Goal: Task Accomplishment & Management: Manage account settings

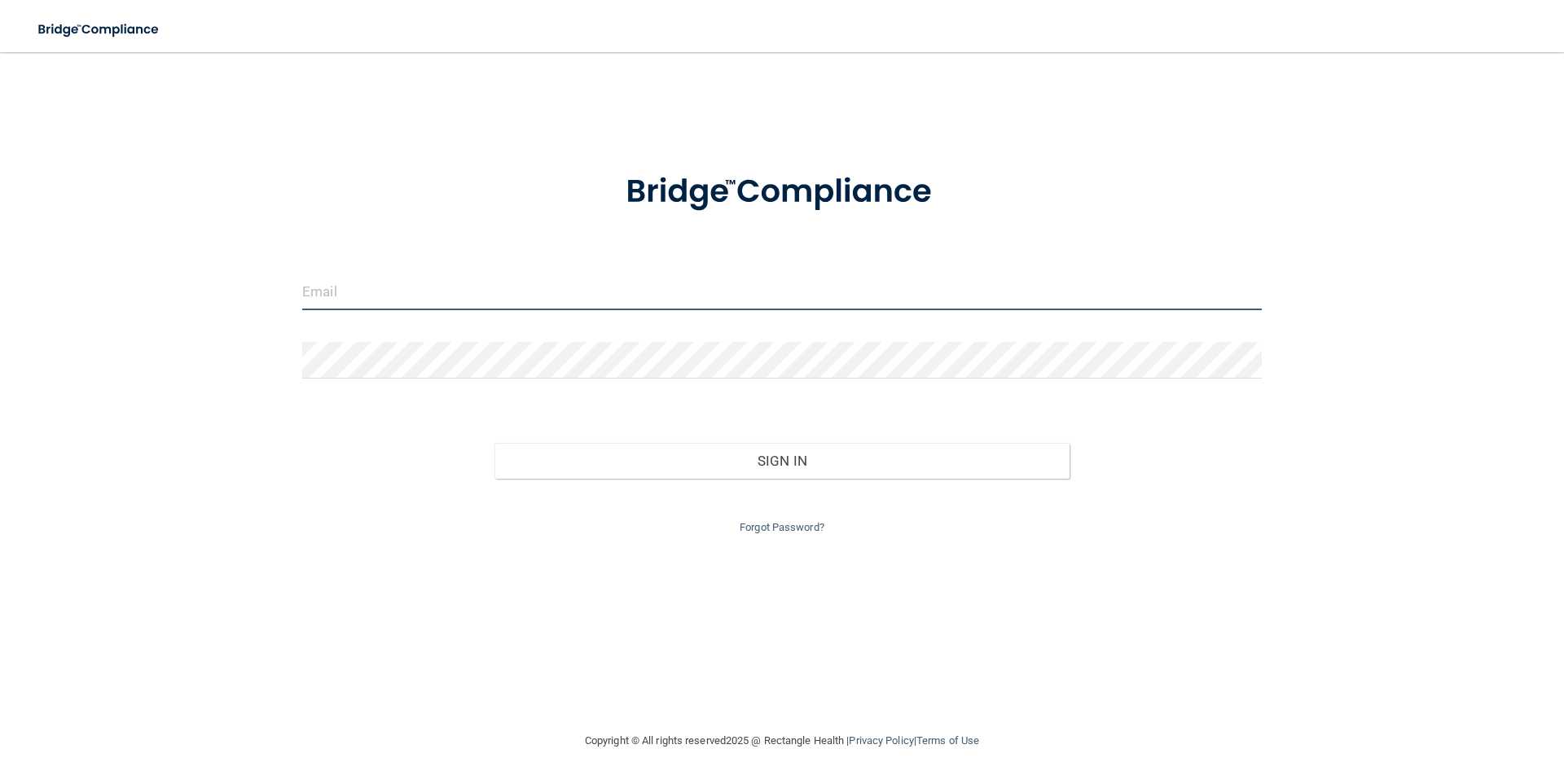
click at [456, 295] on input "email" at bounding box center [782, 291] width 959 height 36
type input "[EMAIL_ADDRESS][DOMAIN_NAME]"
click at [446, 338] on form "[EMAIL_ADDRESS][DOMAIN_NAME] Invalid email/password. You don't have permission …" at bounding box center [782, 344] width 959 height 388
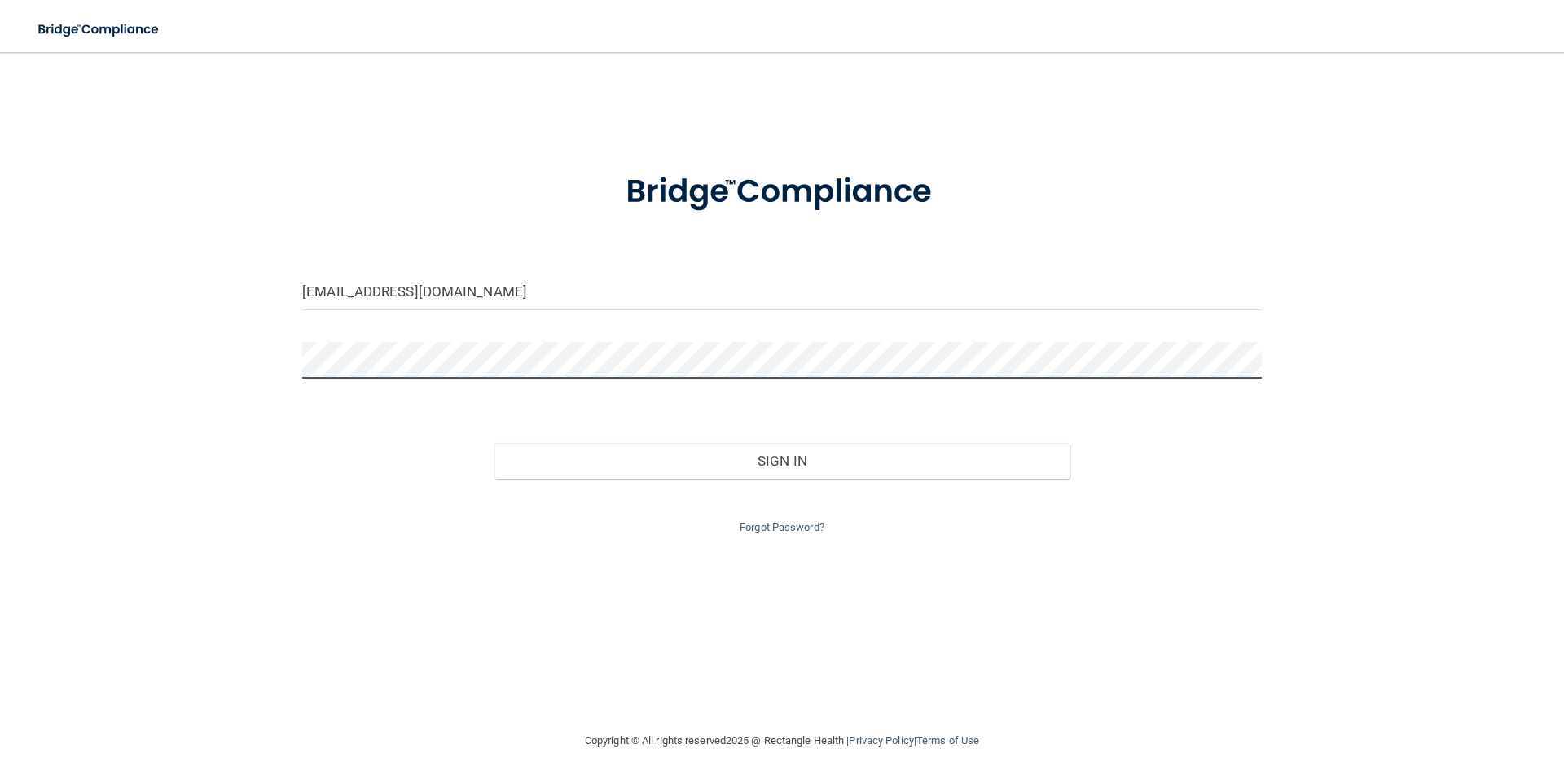
click at [495, 443] on button "Sign In" at bounding box center [782, 461] width 576 height 36
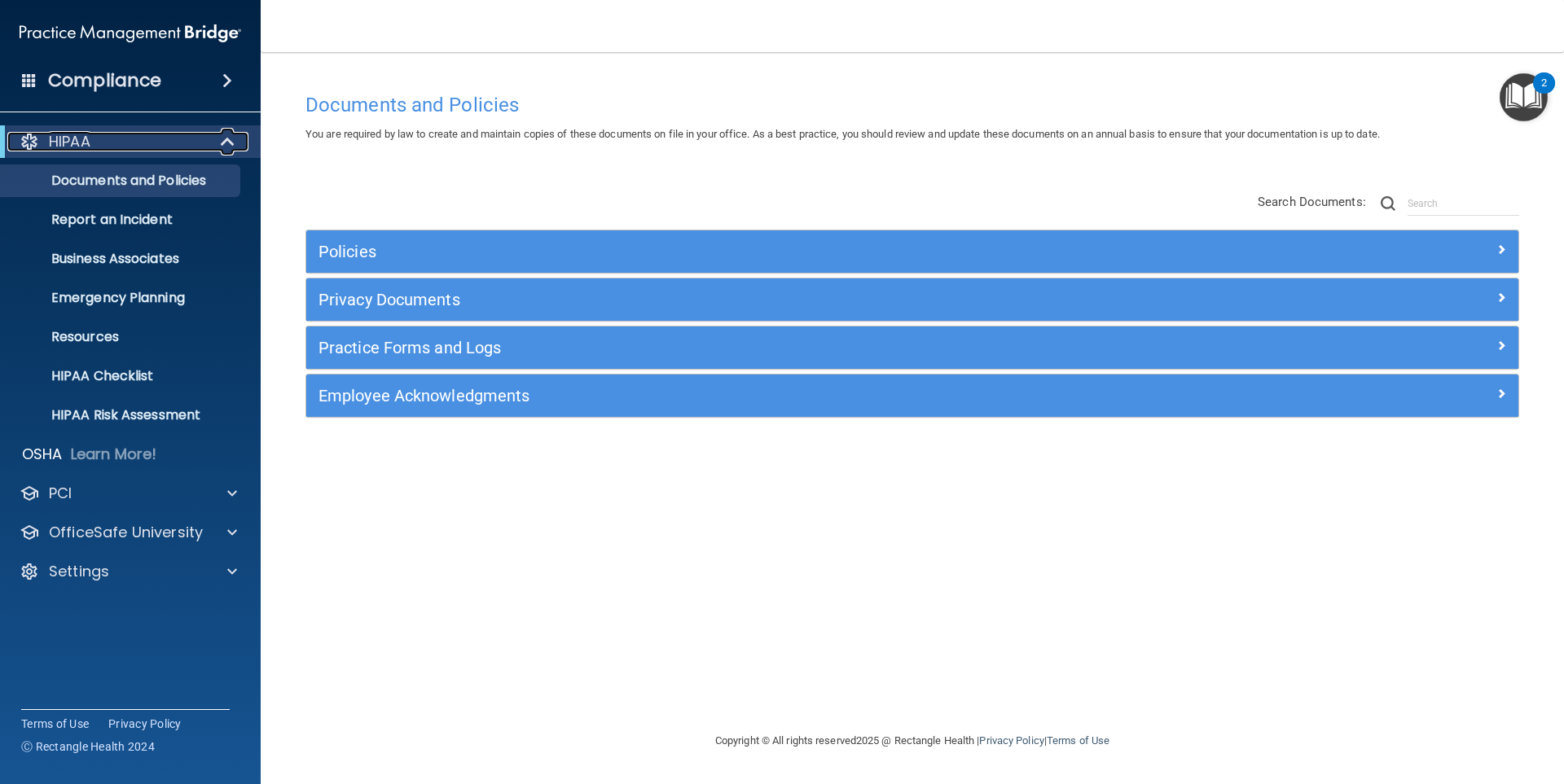
click at [28, 140] on div at bounding box center [29, 142] width 20 height 20
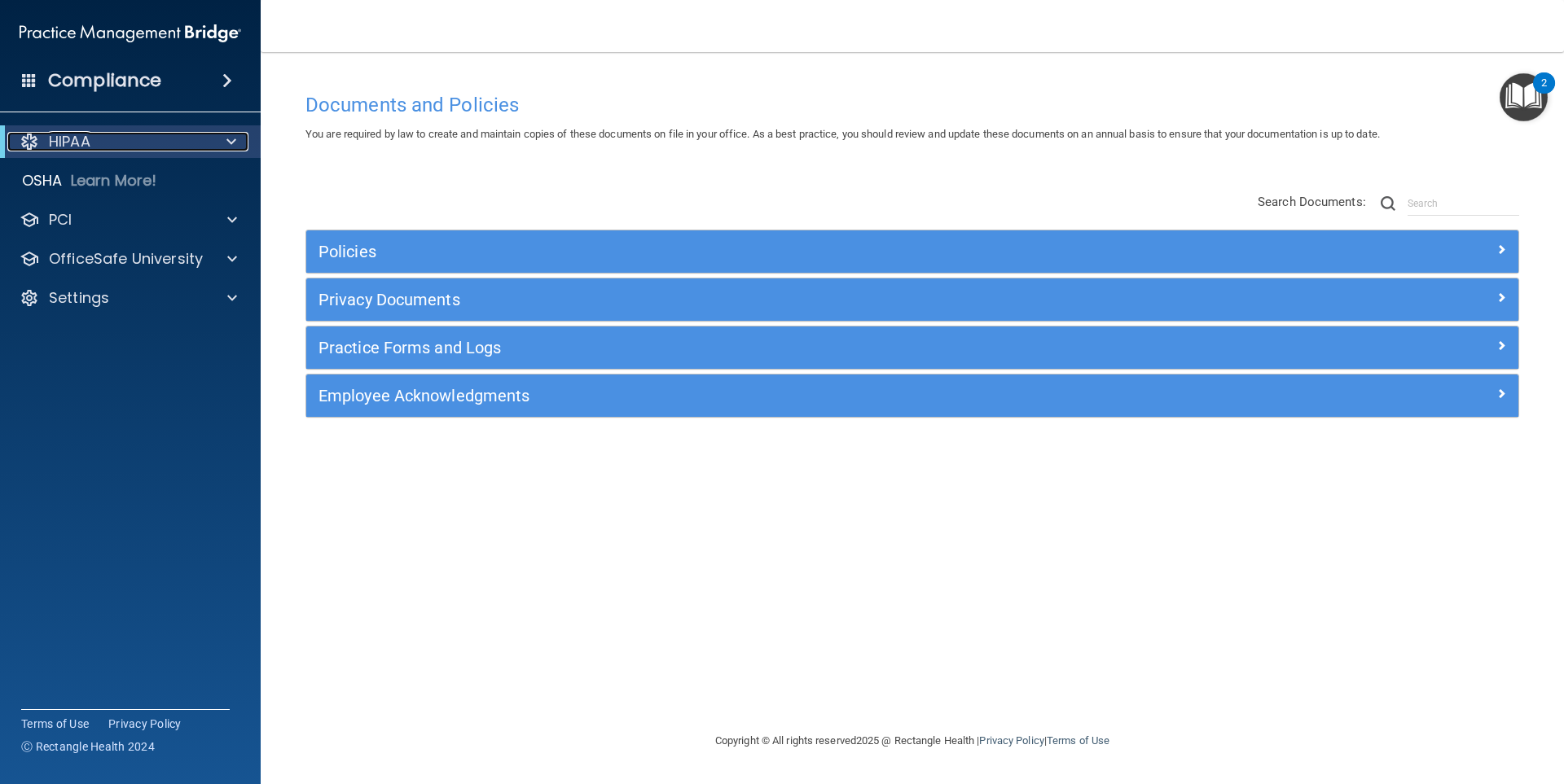
click at [28, 140] on div at bounding box center [29, 142] width 20 height 20
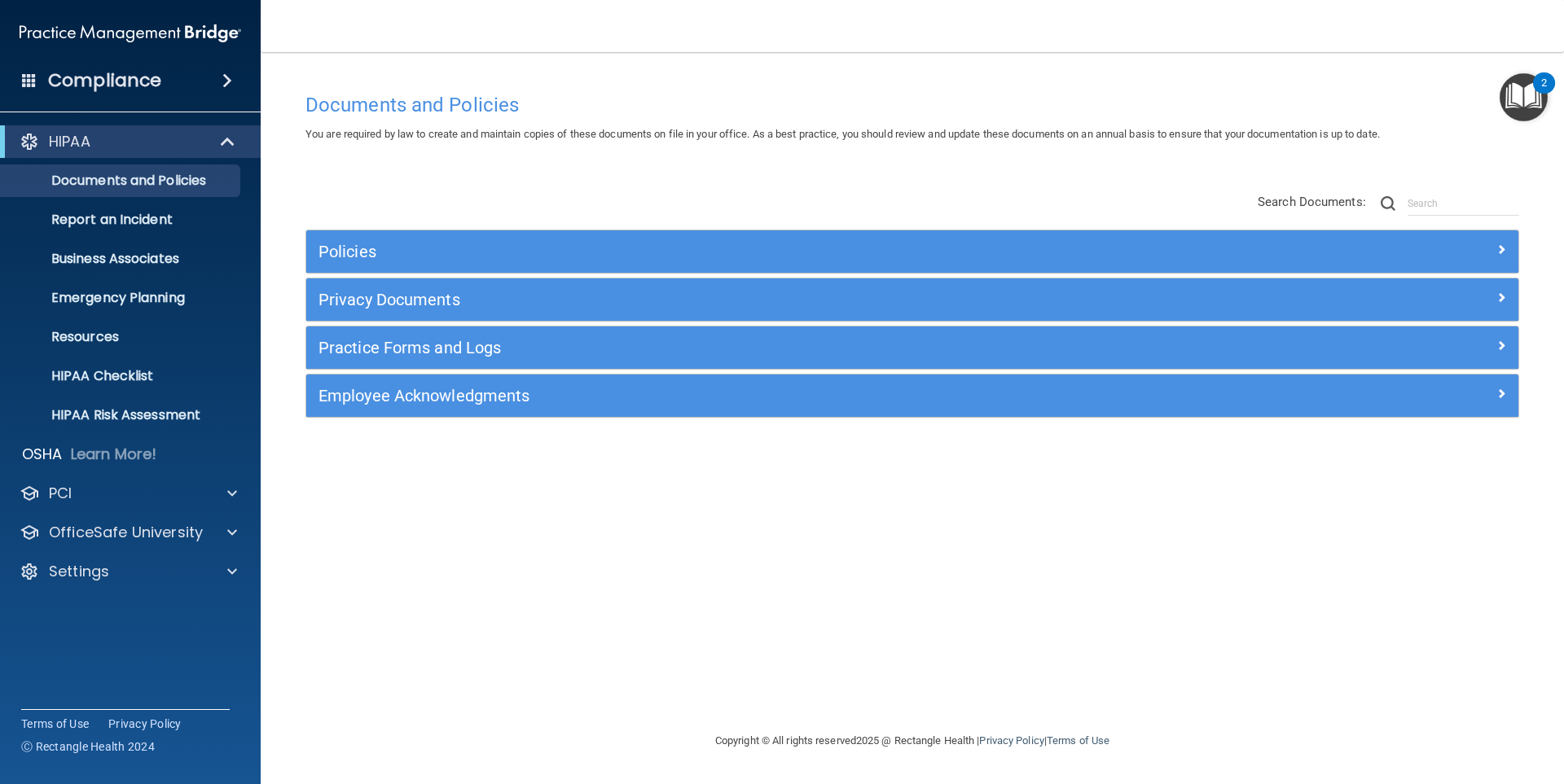
click at [135, 73] on h4 "Compliance" at bounding box center [104, 81] width 113 height 23
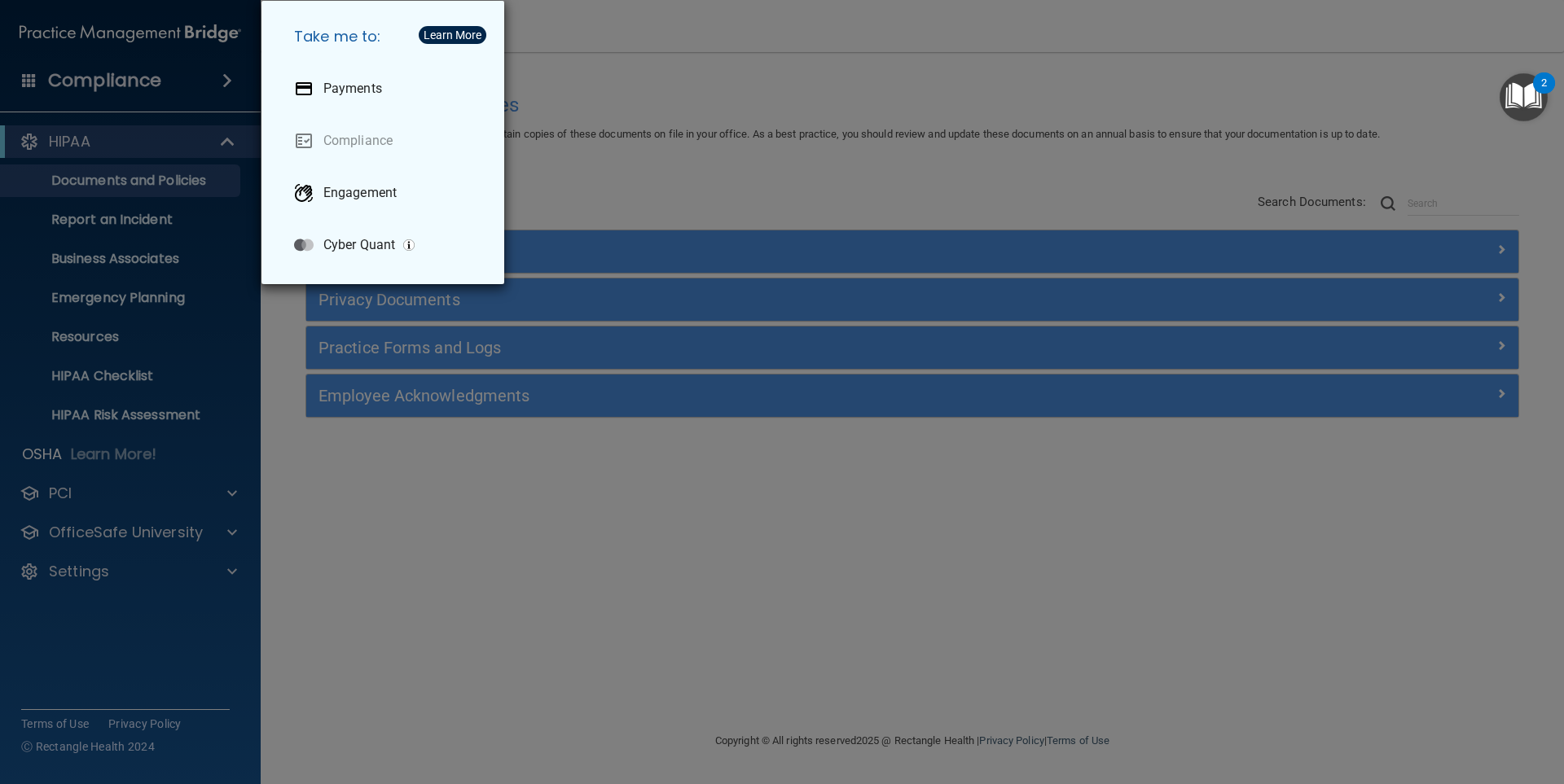
click at [690, 99] on div "Take me to: Payments Compliance Engagement Cyber Quant" at bounding box center [782, 392] width 1564 height 784
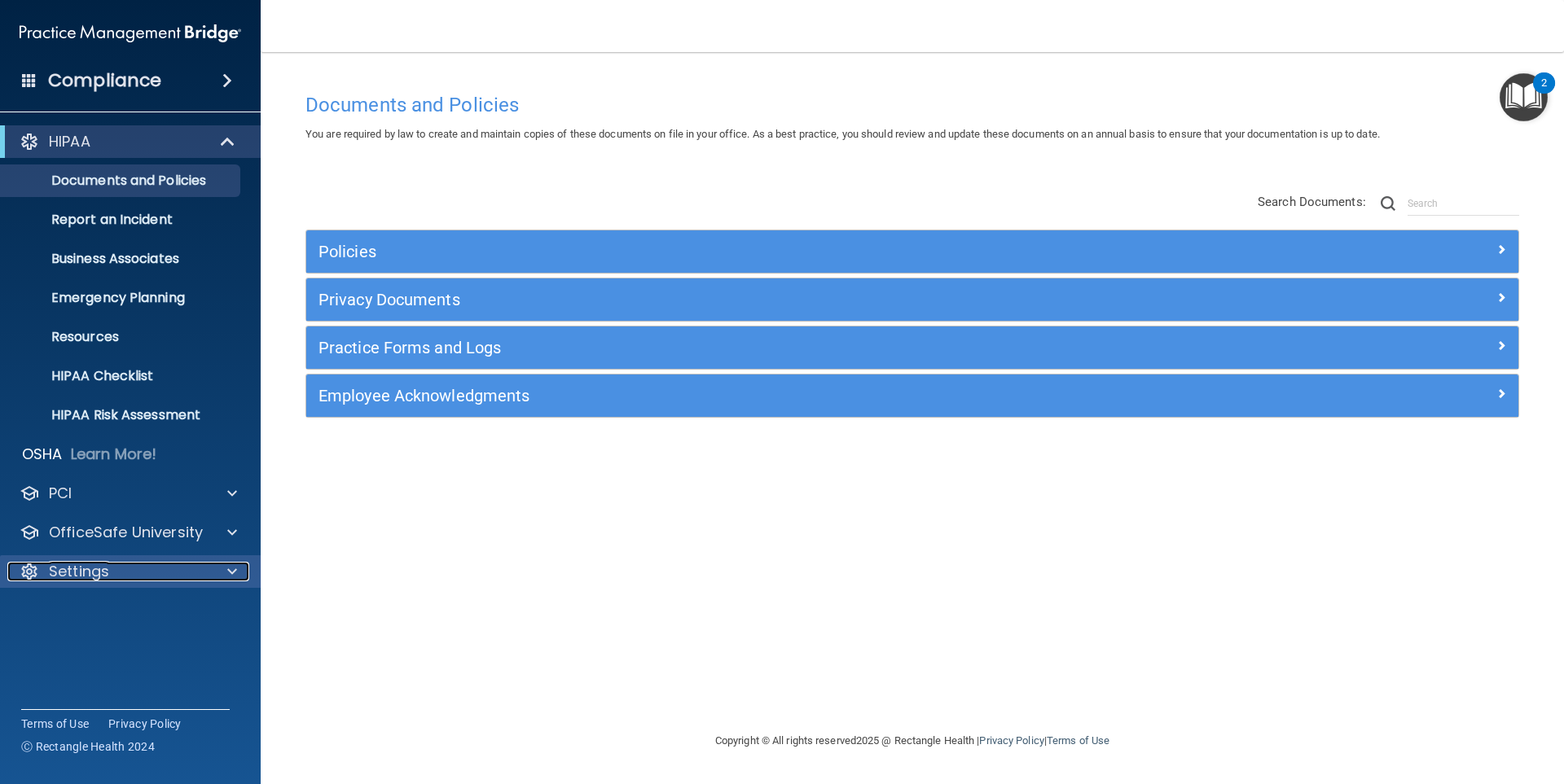
click at [107, 565] on p "Settings" at bounding box center [79, 572] width 60 height 20
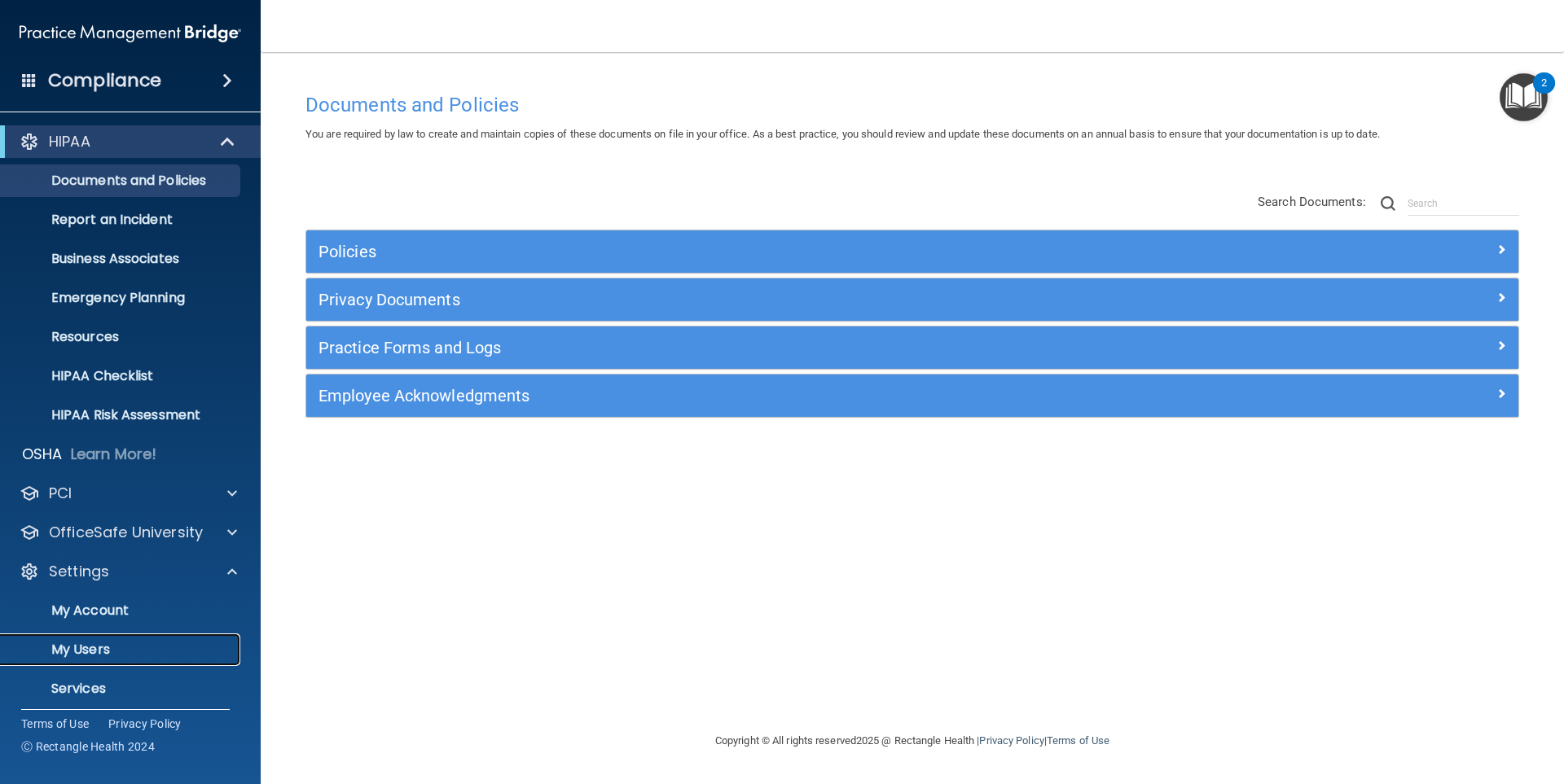
click at [111, 647] on p "My Users" at bounding box center [122, 650] width 222 height 16
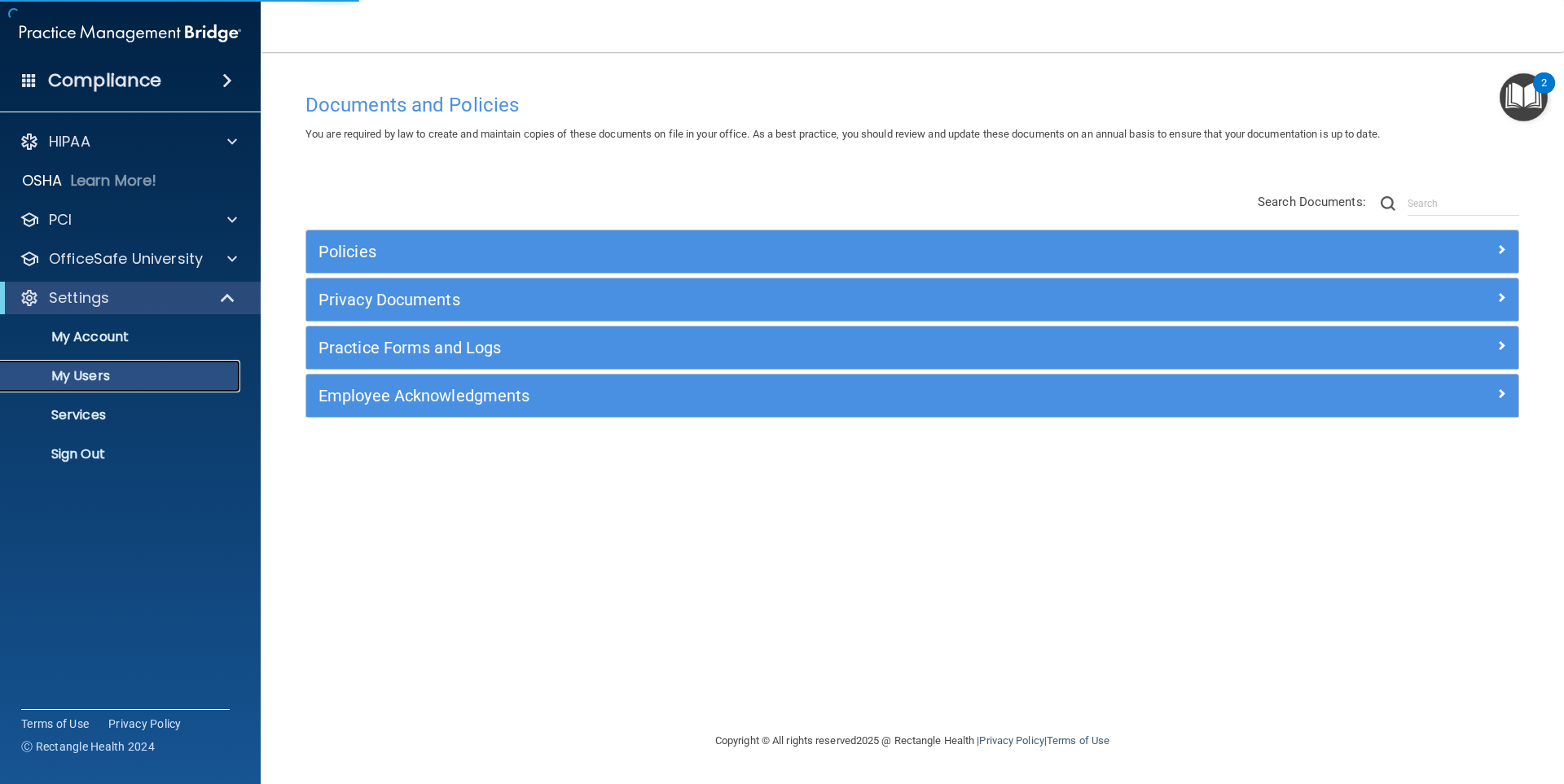
select select "20"
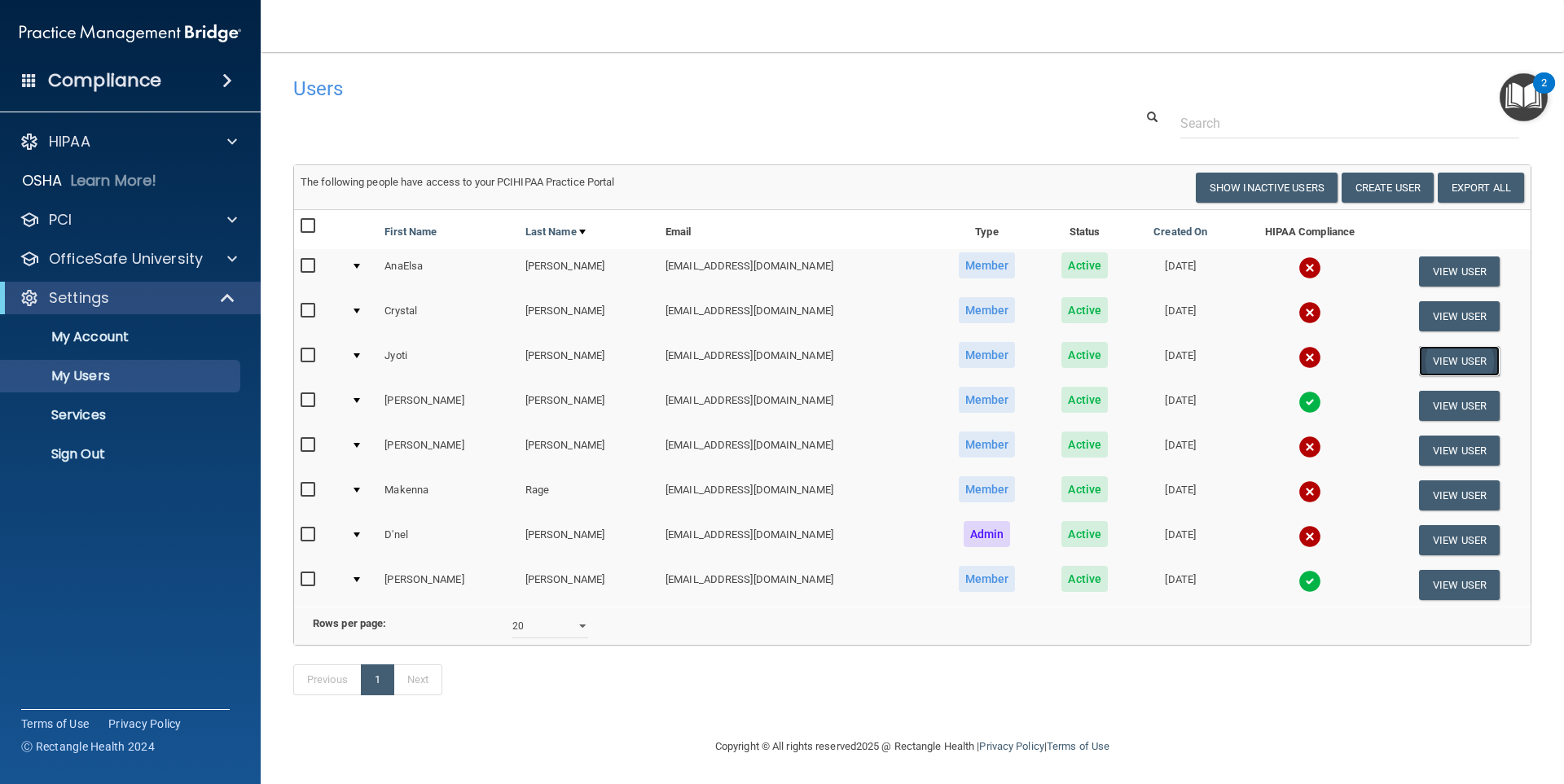
click at [1440, 360] on button "View User" at bounding box center [1458, 361] width 81 height 30
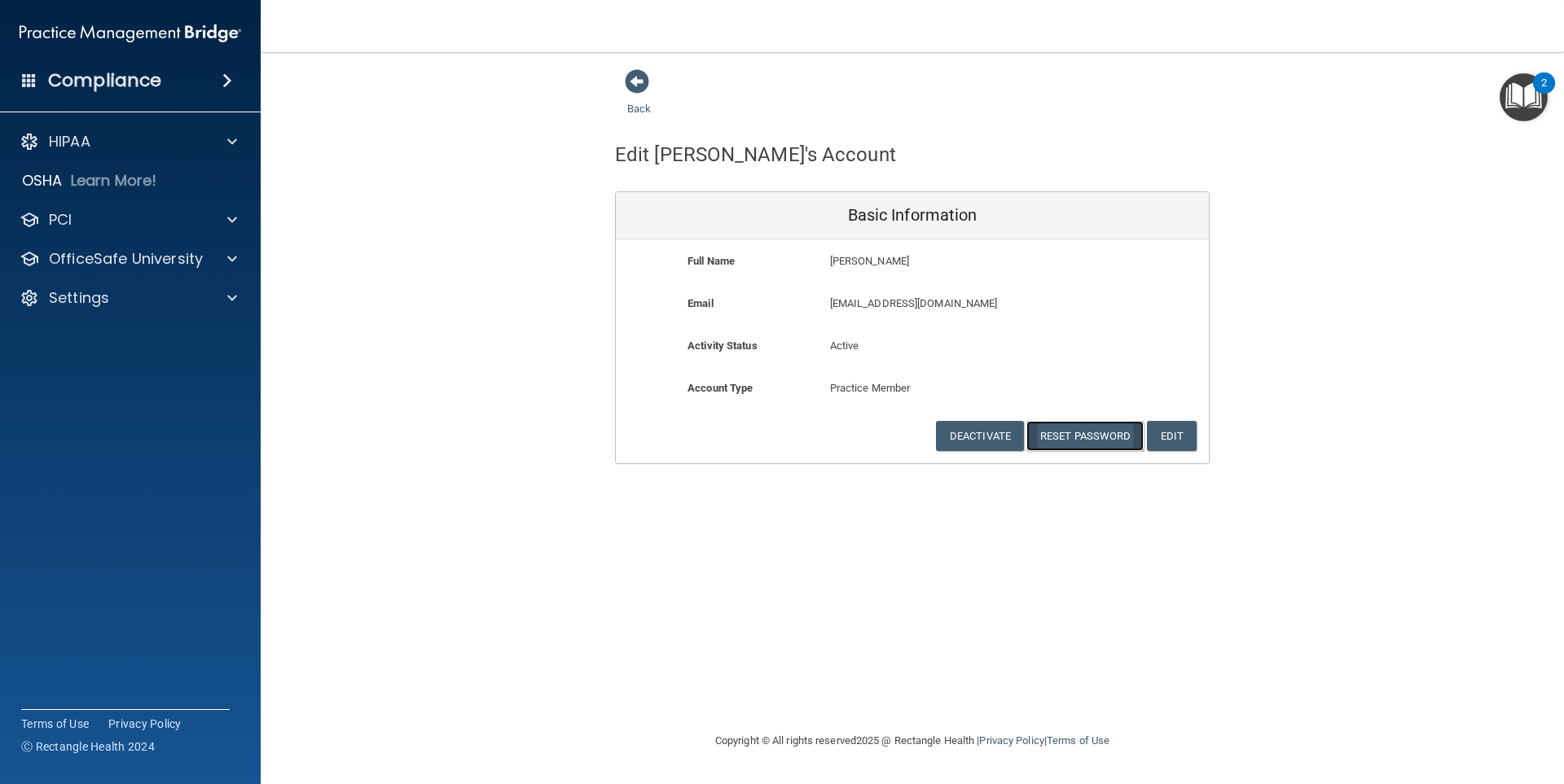
click at [1086, 433] on button "Reset Password" at bounding box center [1084, 436] width 117 height 30
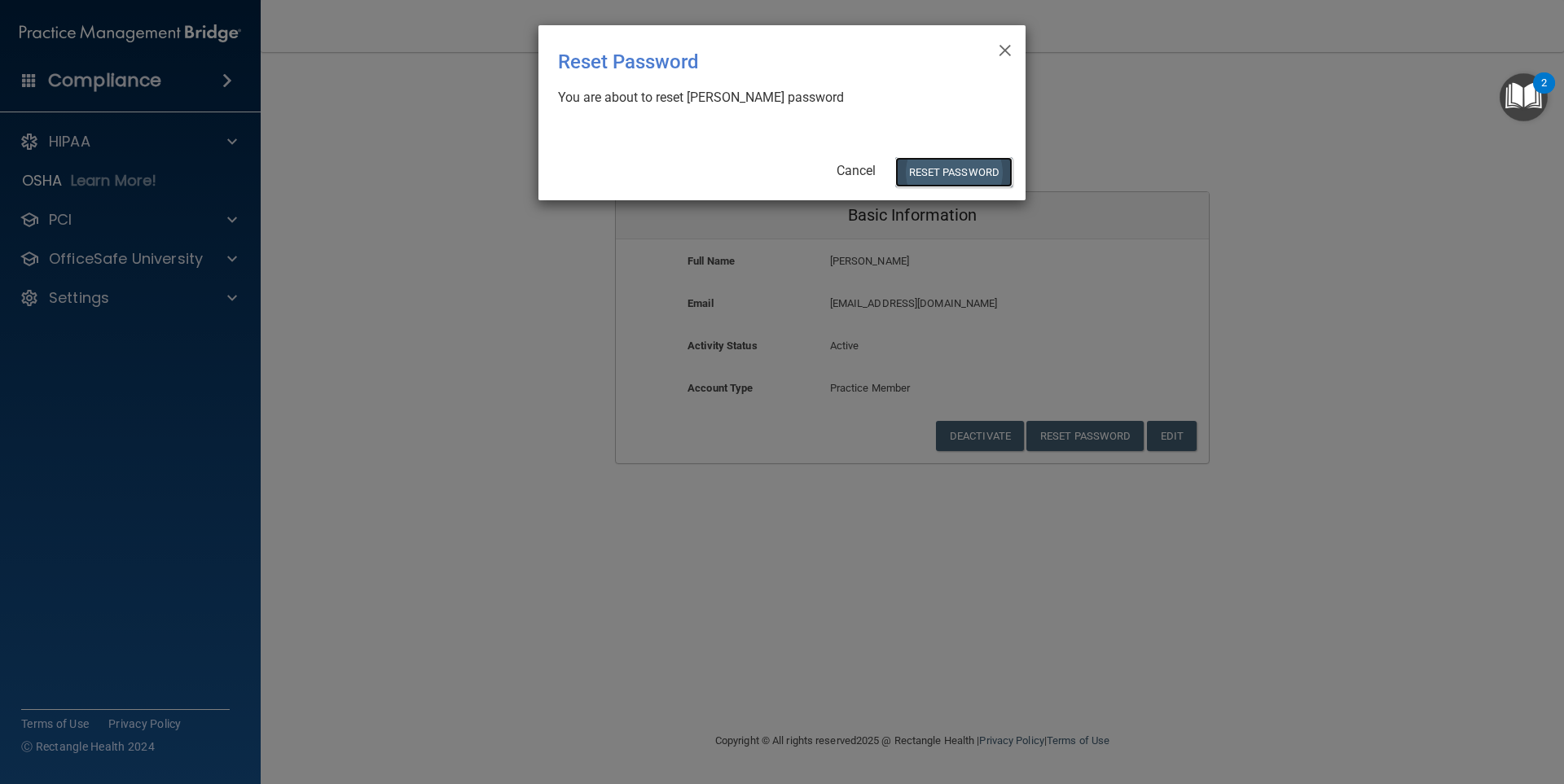
click at [950, 168] on button "Reset Password" at bounding box center [954, 172] width 117 height 30
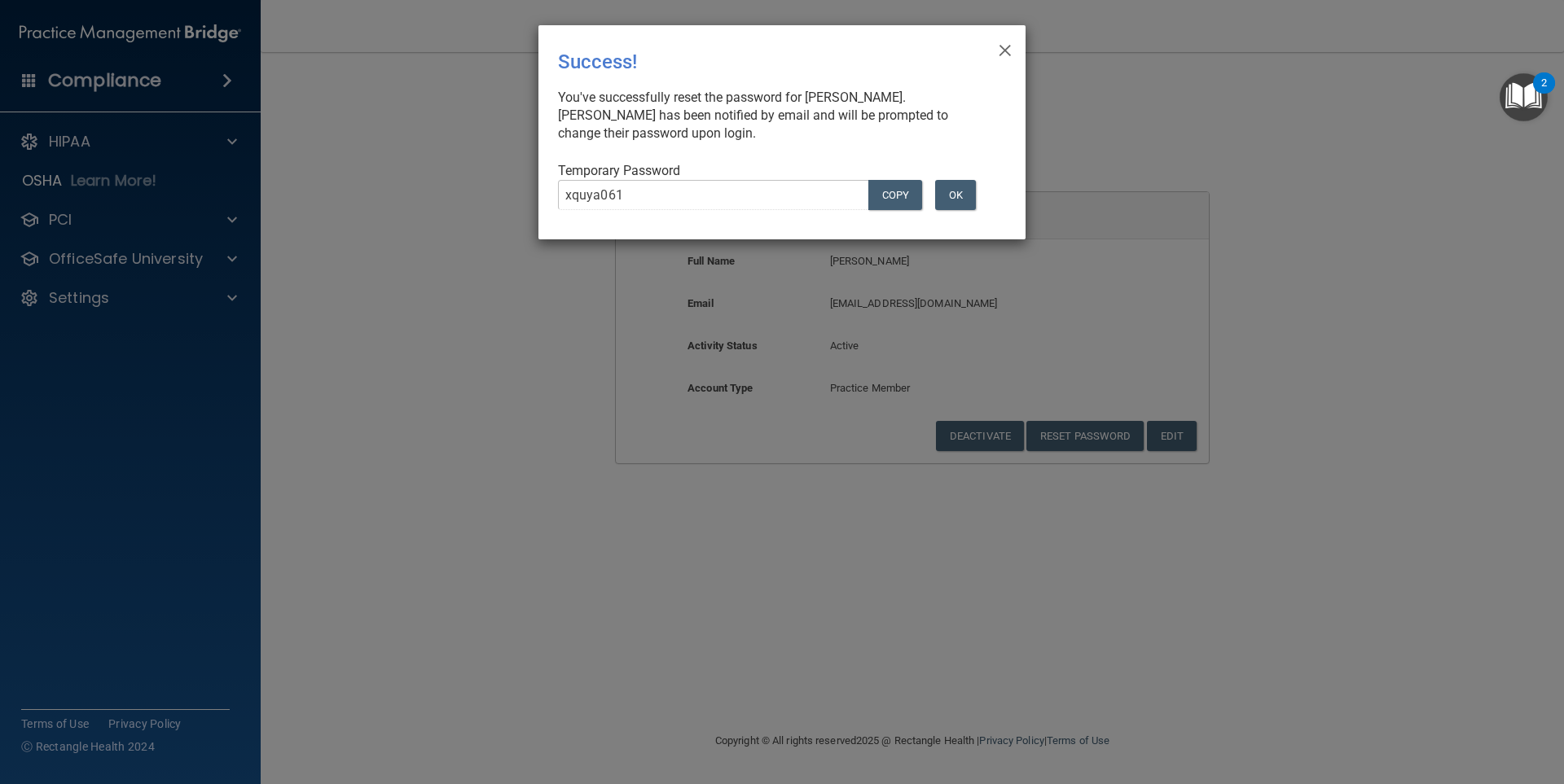
click at [948, 174] on div "Temporary Password xquya061 COPY OK" at bounding box center [775, 192] width 435 height 61
click at [898, 198] on button "COPY" at bounding box center [895, 195] width 54 height 30
click at [961, 198] on button "OK" at bounding box center [956, 195] width 41 height 30
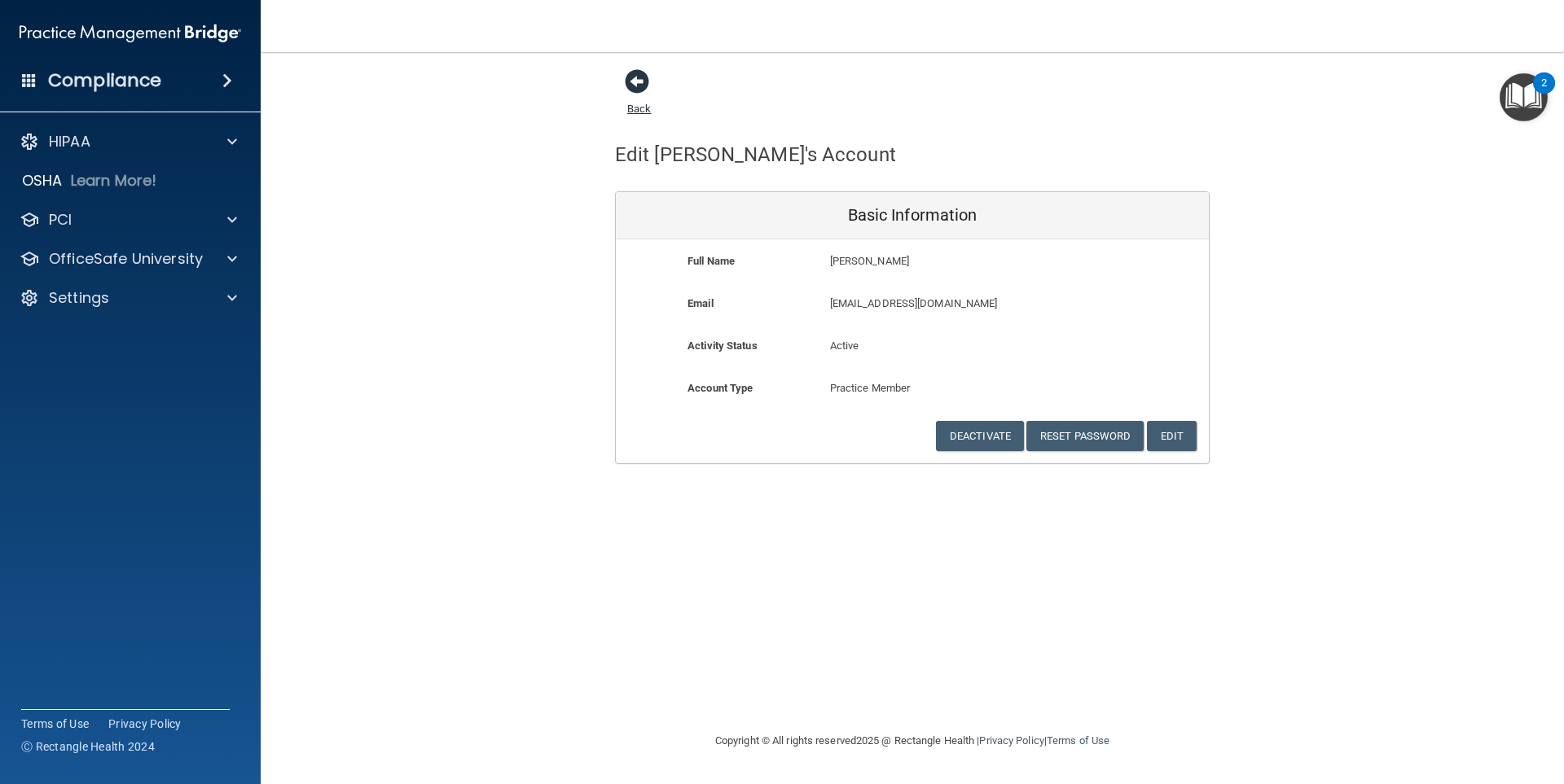
click at [637, 77] on span at bounding box center [637, 82] width 25 height 25
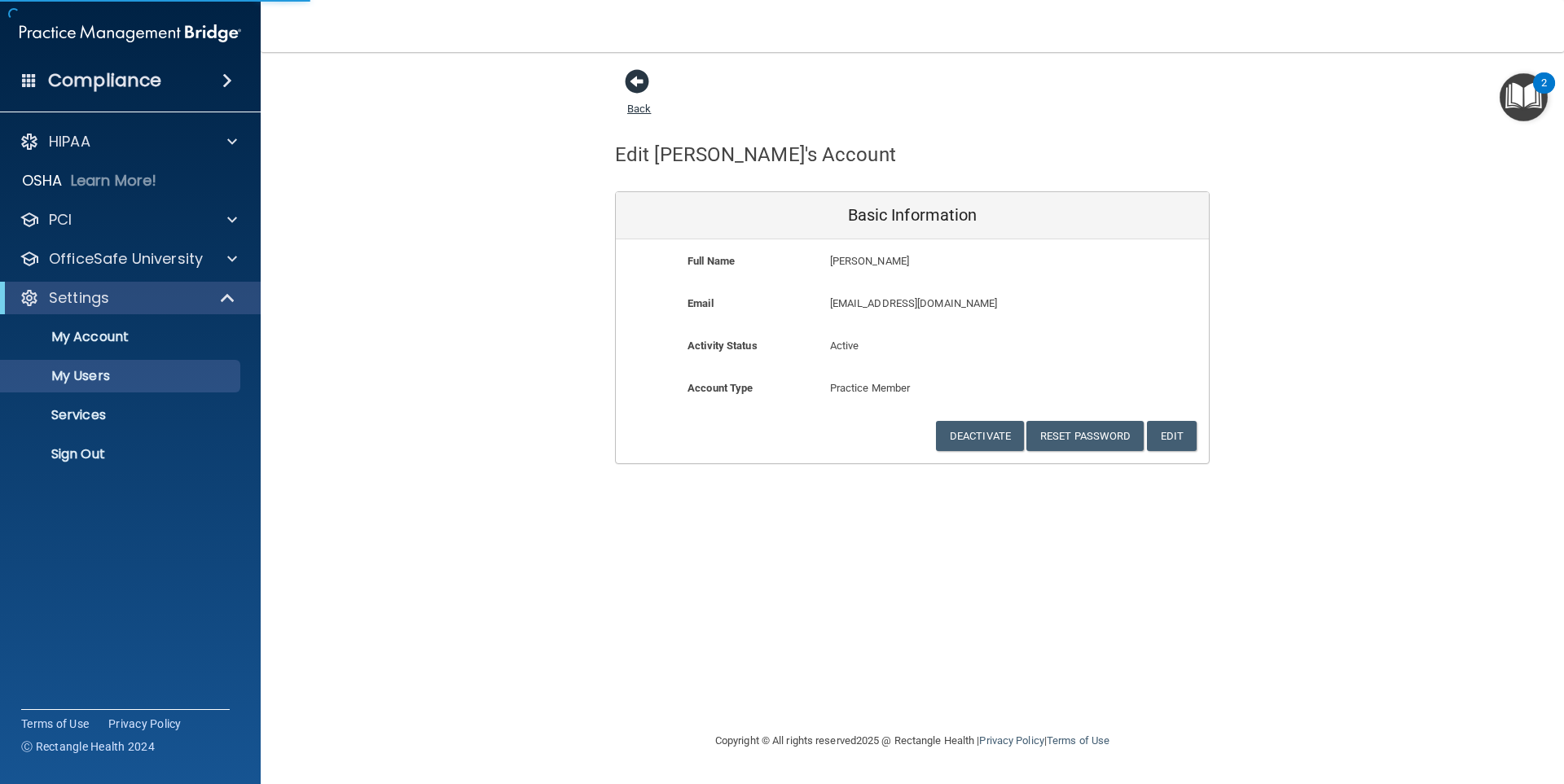
select select "20"
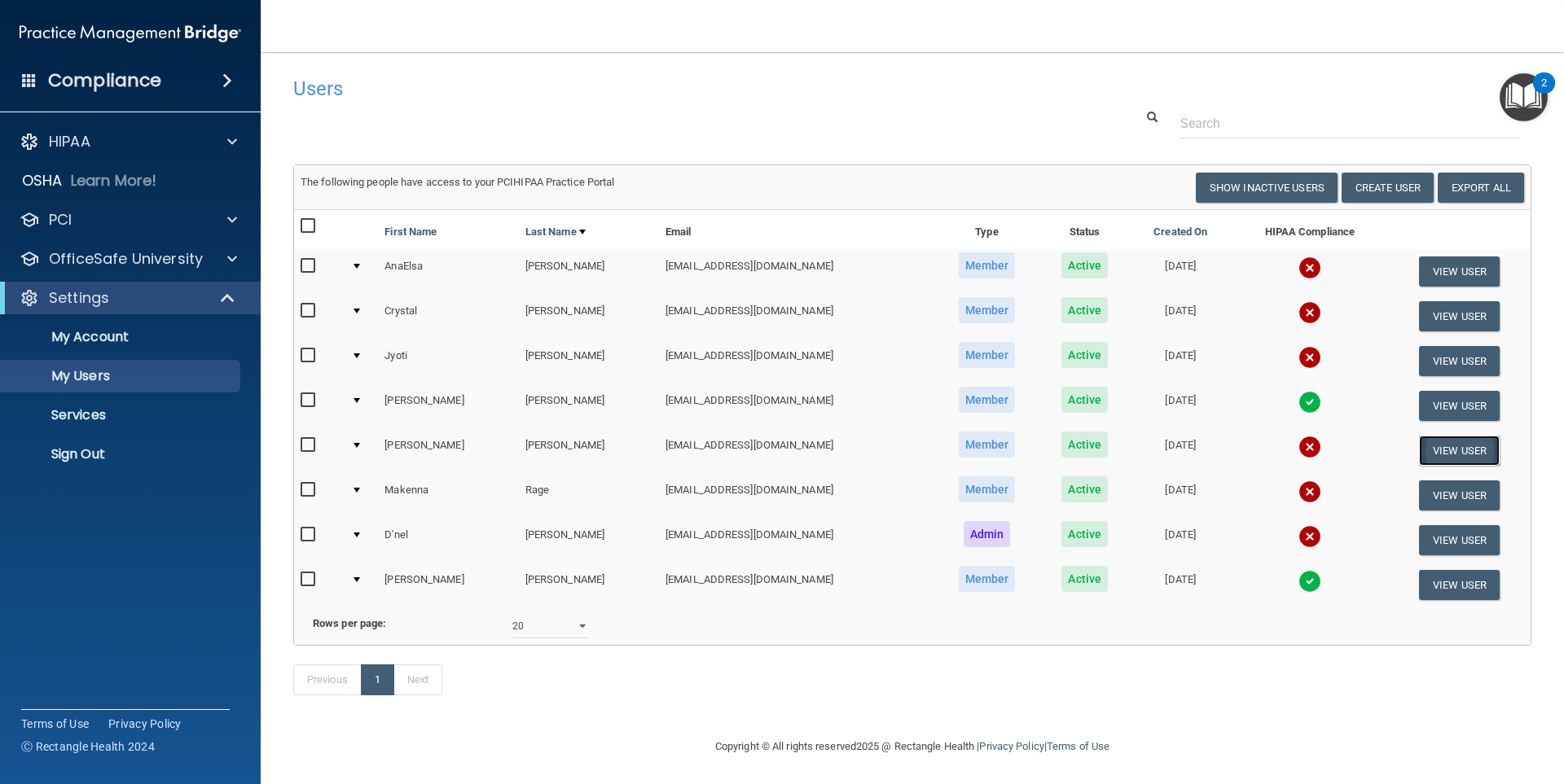
click at [1448, 448] on button "View User" at bounding box center [1458, 451] width 81 height 30
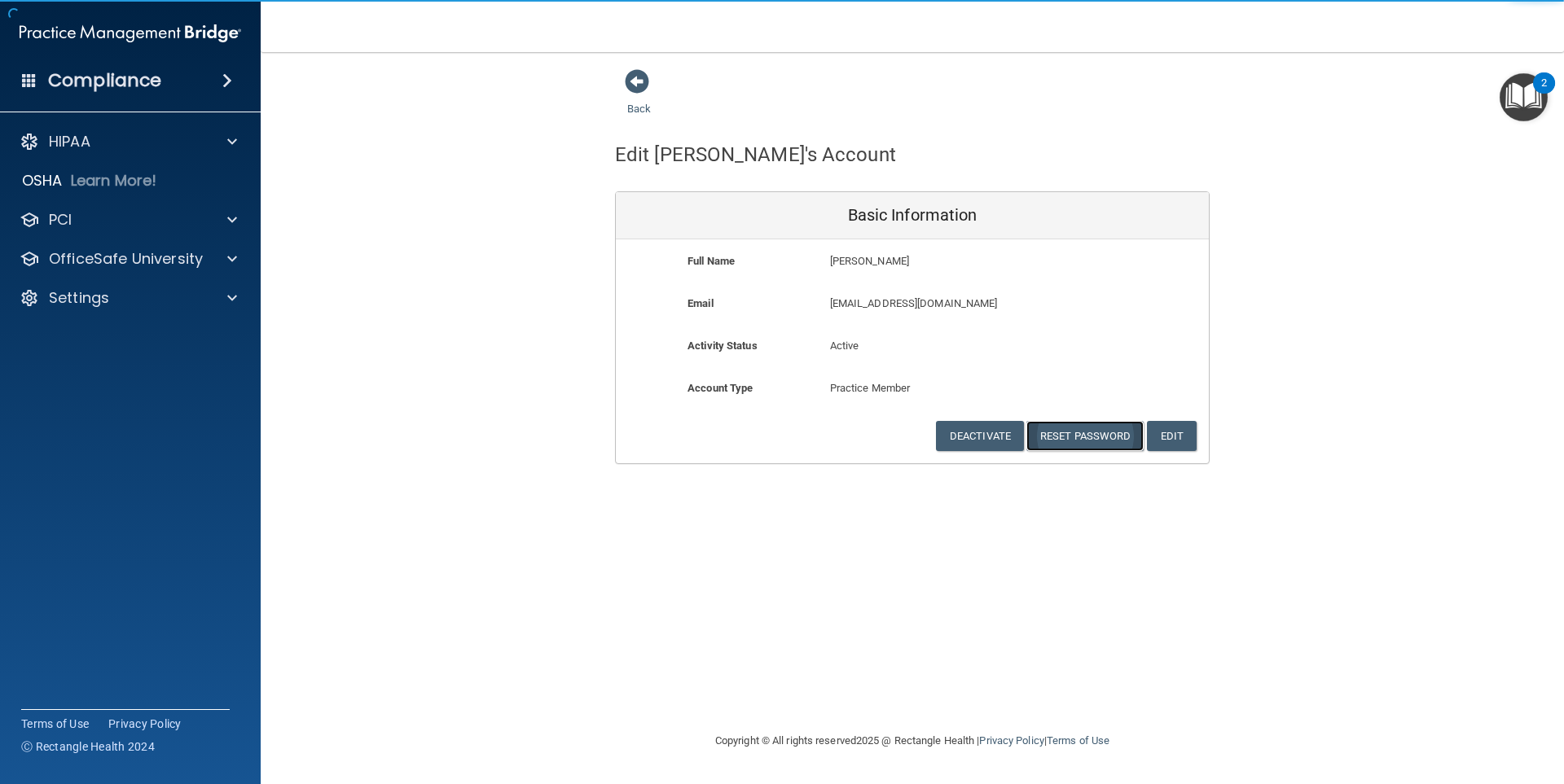
click at [1091, 436] on button "Reset Password" at bounding box center [1084, 436] width 117 height 30
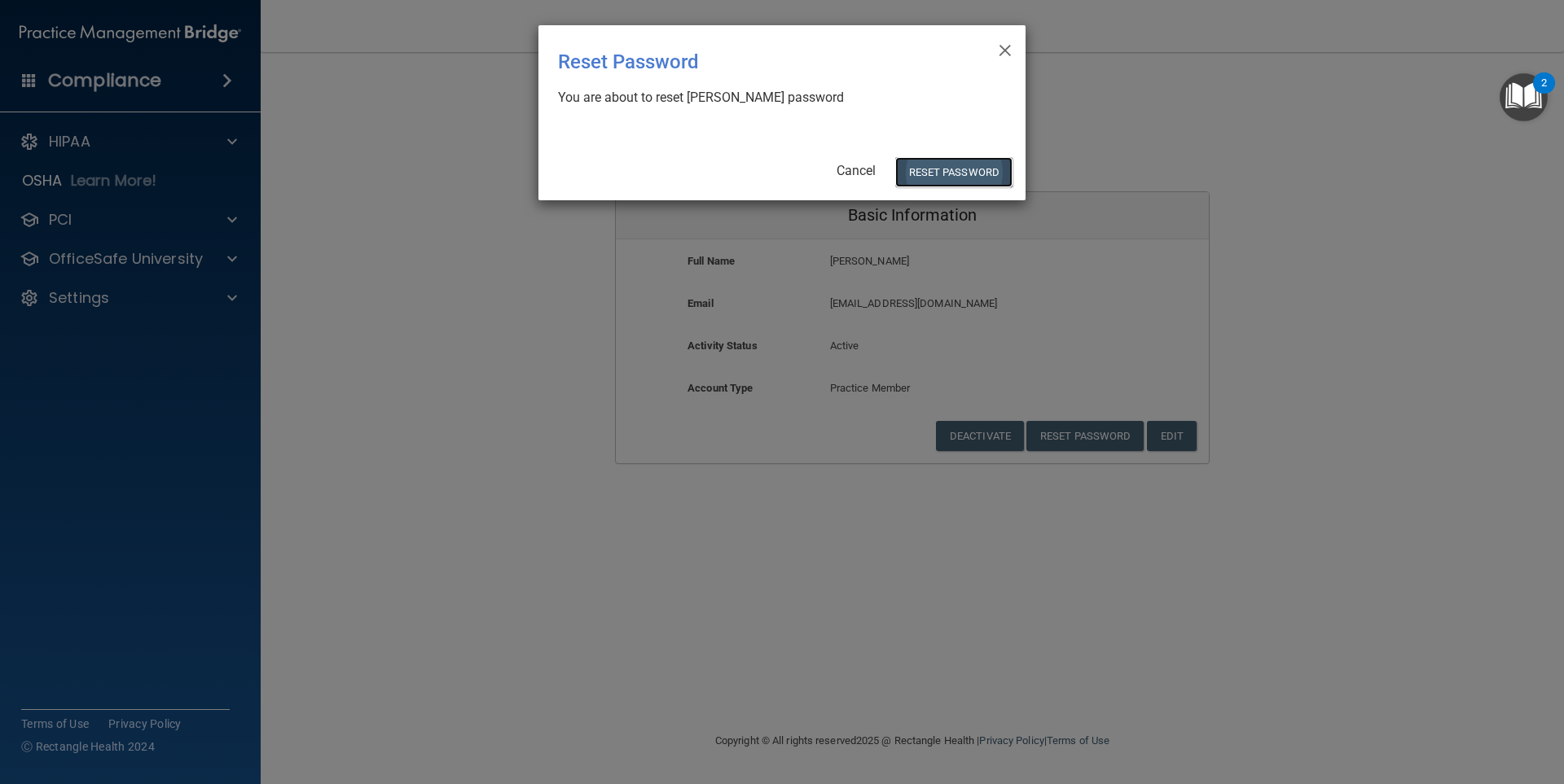
click at [959, 171] on button "Reset Password" at bounding box center [954, 172] width 117 height 30
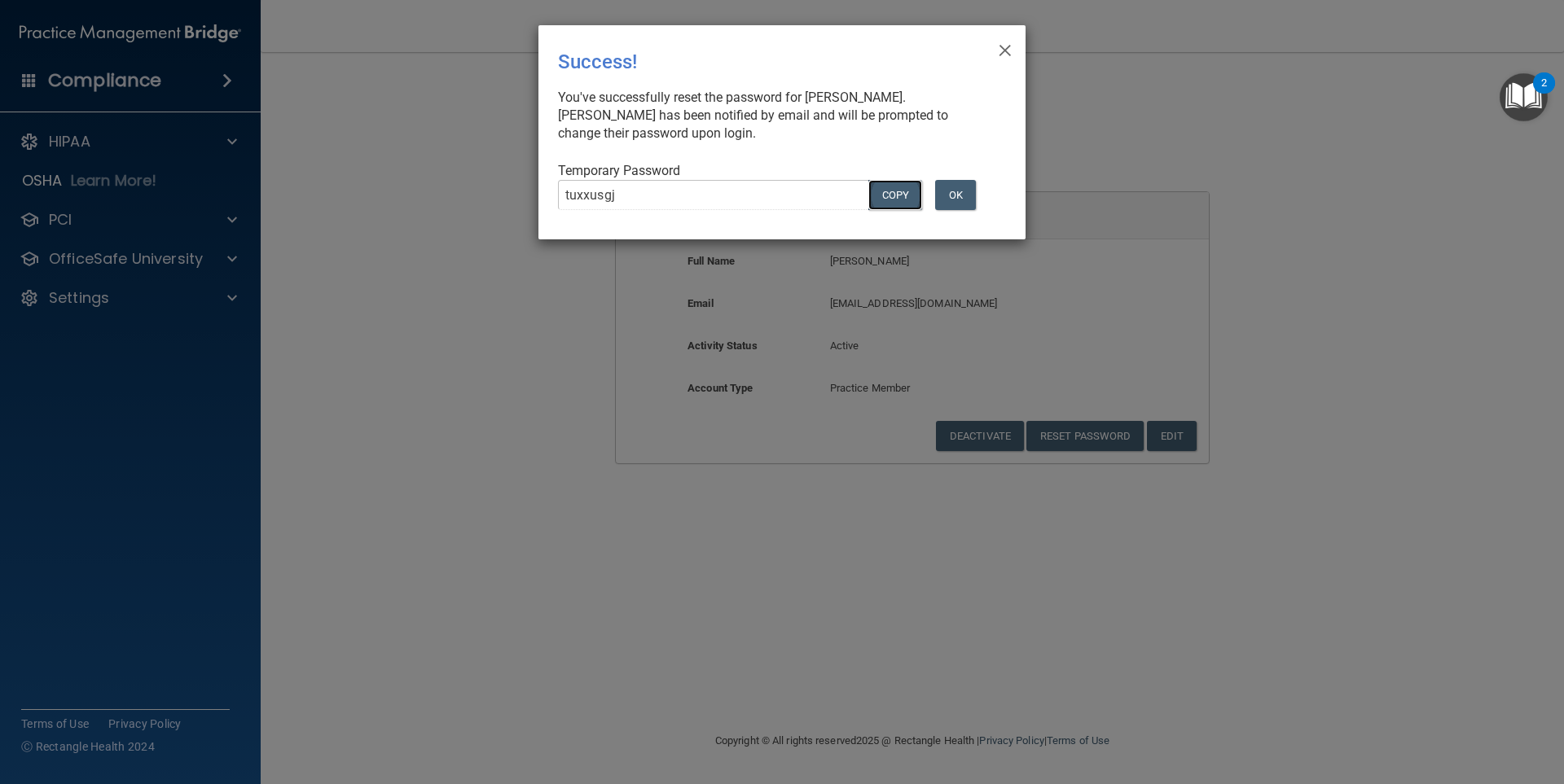
click at [899, 197] on button "COPY" at bounding box center [895, 195] width 54 height 30
click at [957, 184] on button "OK" at bounding box center [956, 195] width 41 height 30
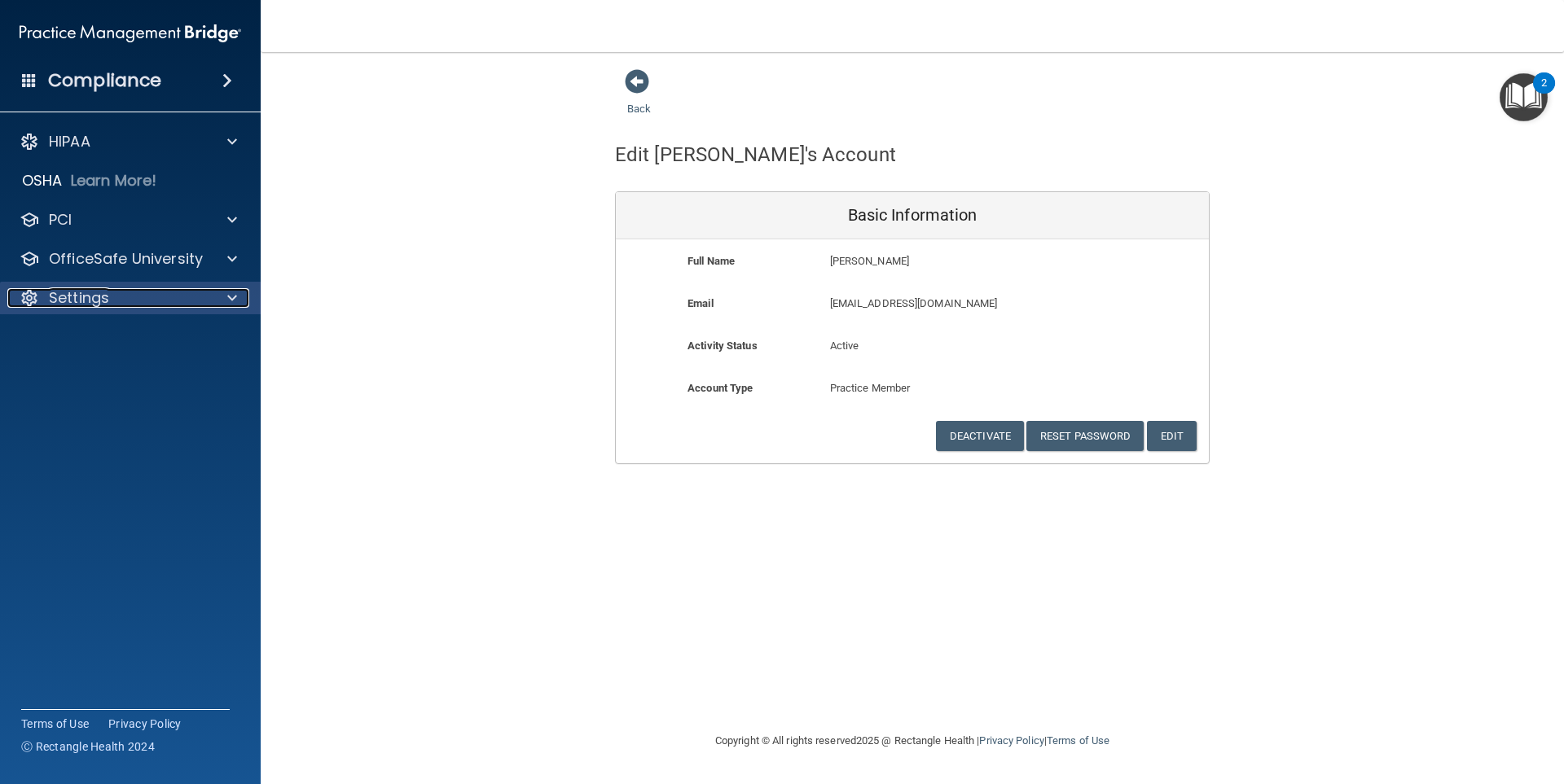
click at [187, 296] on div "Settings" at bounding box center [107, 298] width 202 height 20
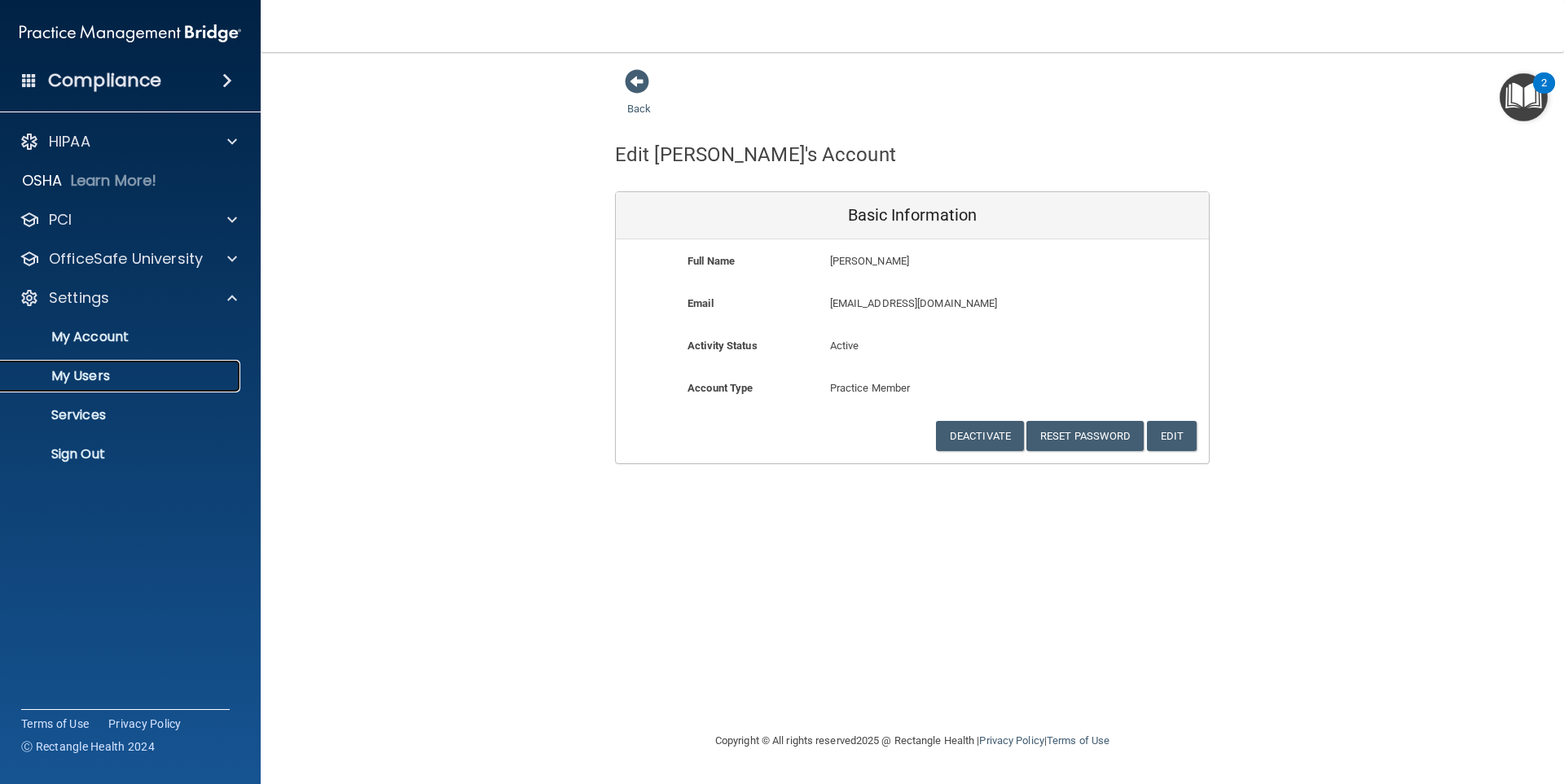
click at [83, 375] on p "My Users" at bounding box center [122, 376] width 222 height 16
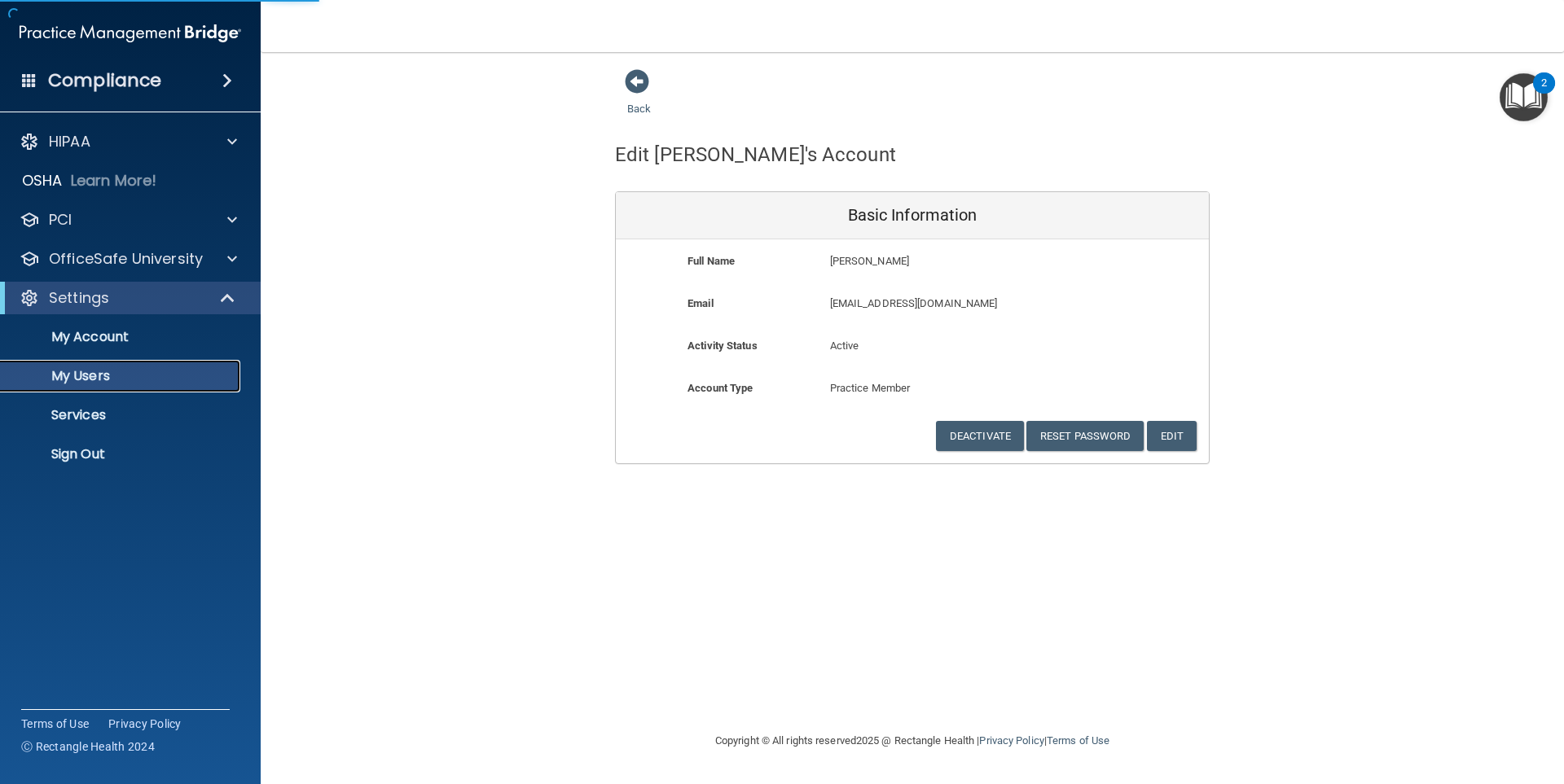
select select "20"
